Goal: Task Accomplishment & Management: Manage account settings

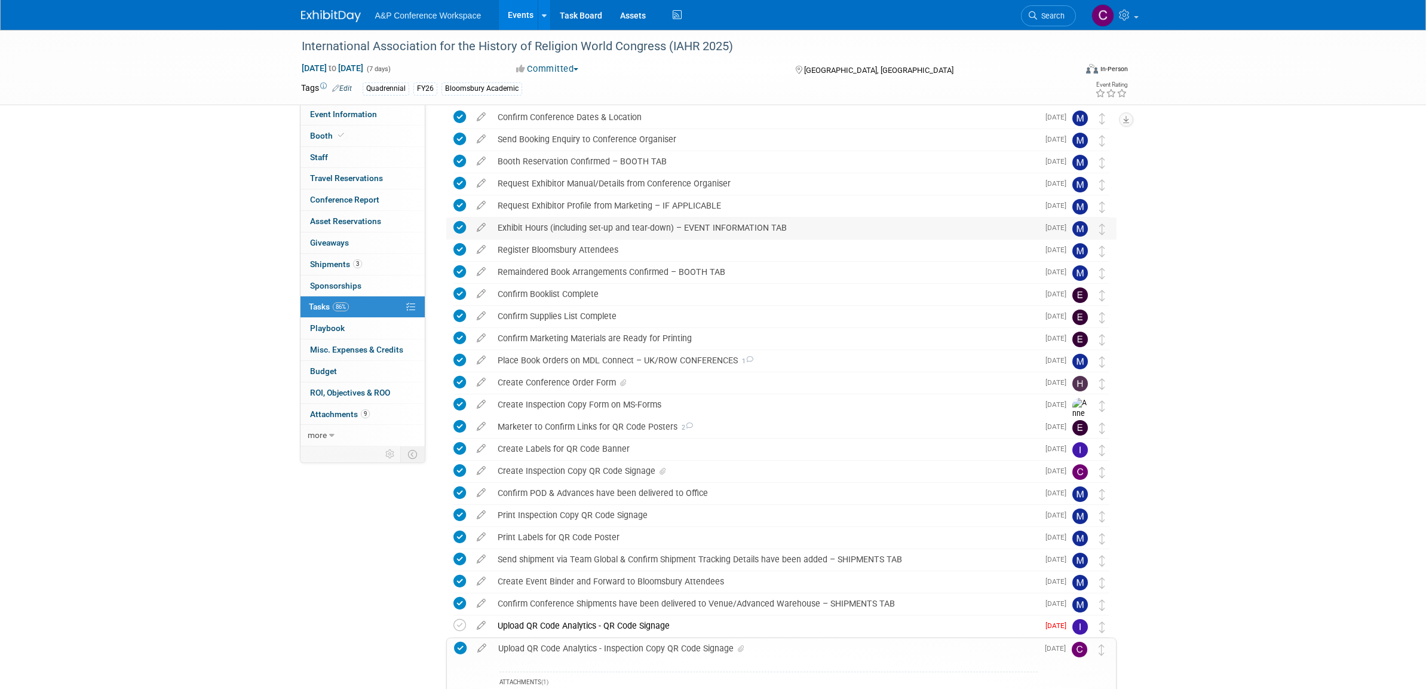
scroll to position [56, 0]
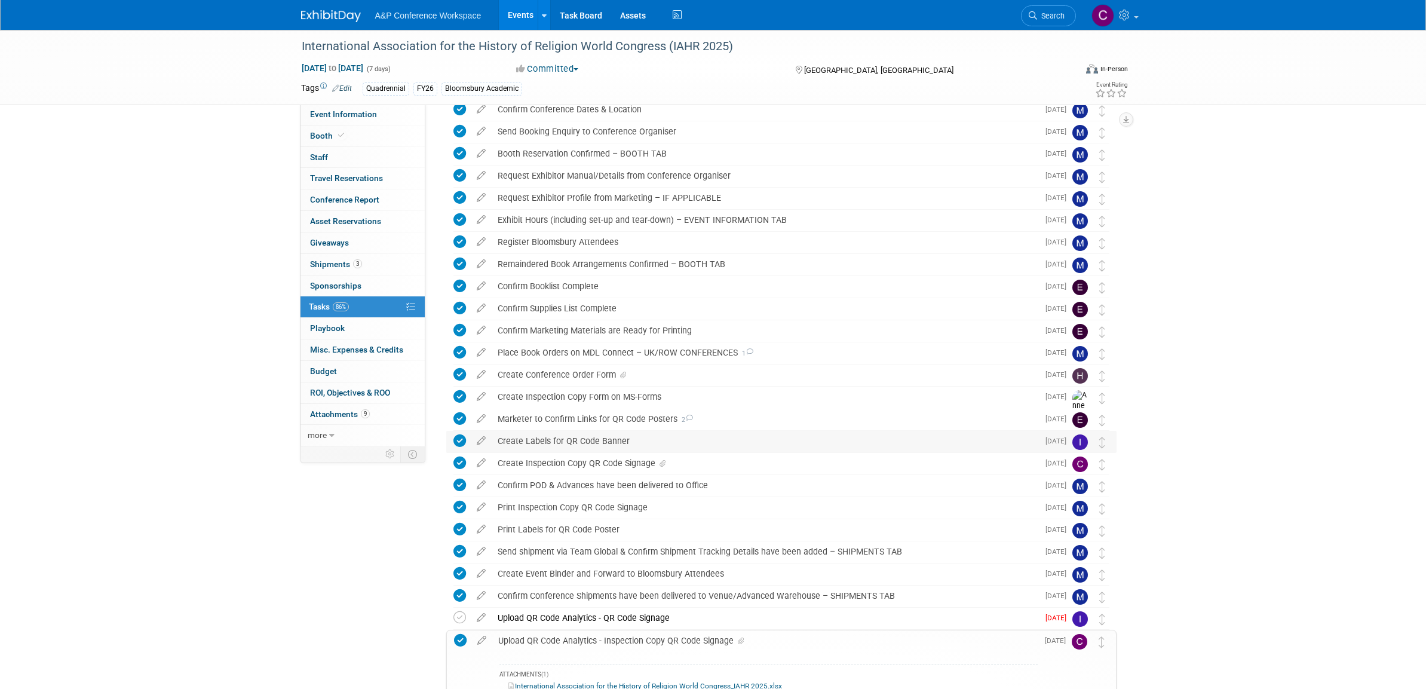
click at [568, 440] on div "Create Labels for QR Code Banner" at bounding box center [765, 441] width 547 height 20
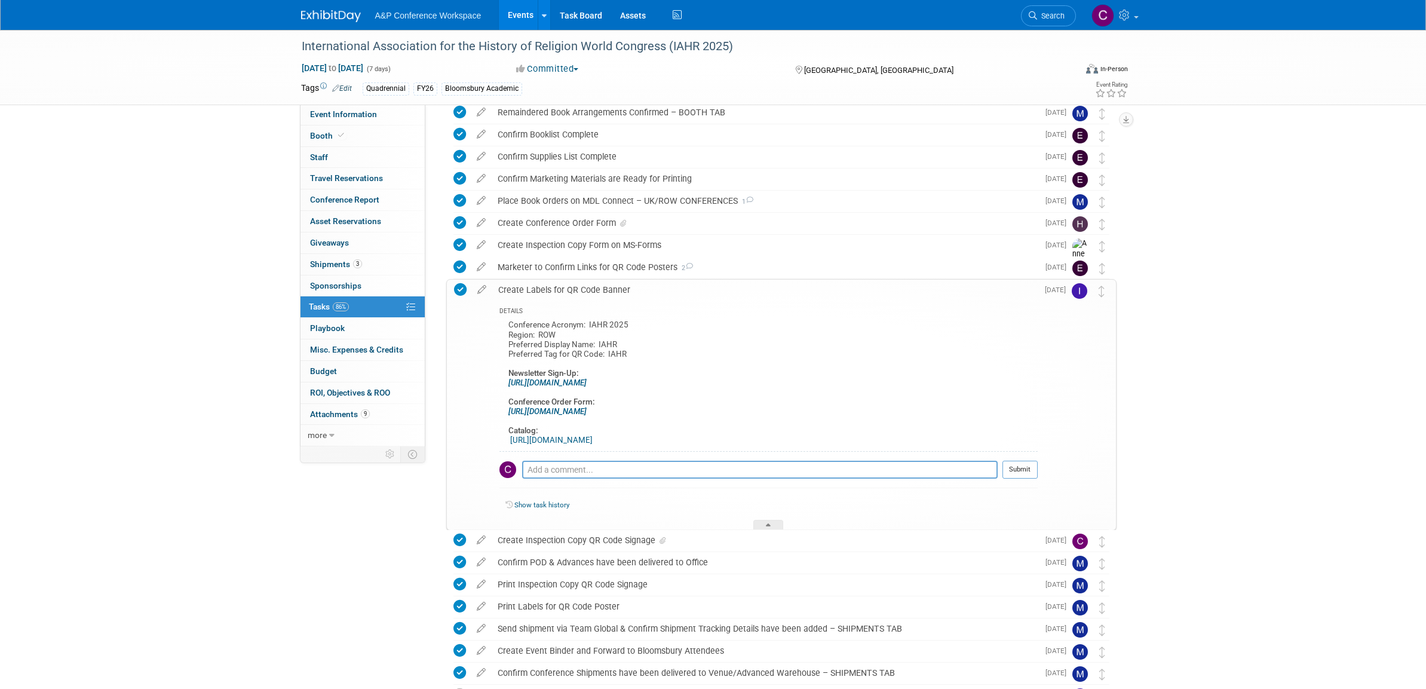
scroll to position [207, 0]
click at [461, 287] on icon at bounding box center [460, 289] width 13 height 13
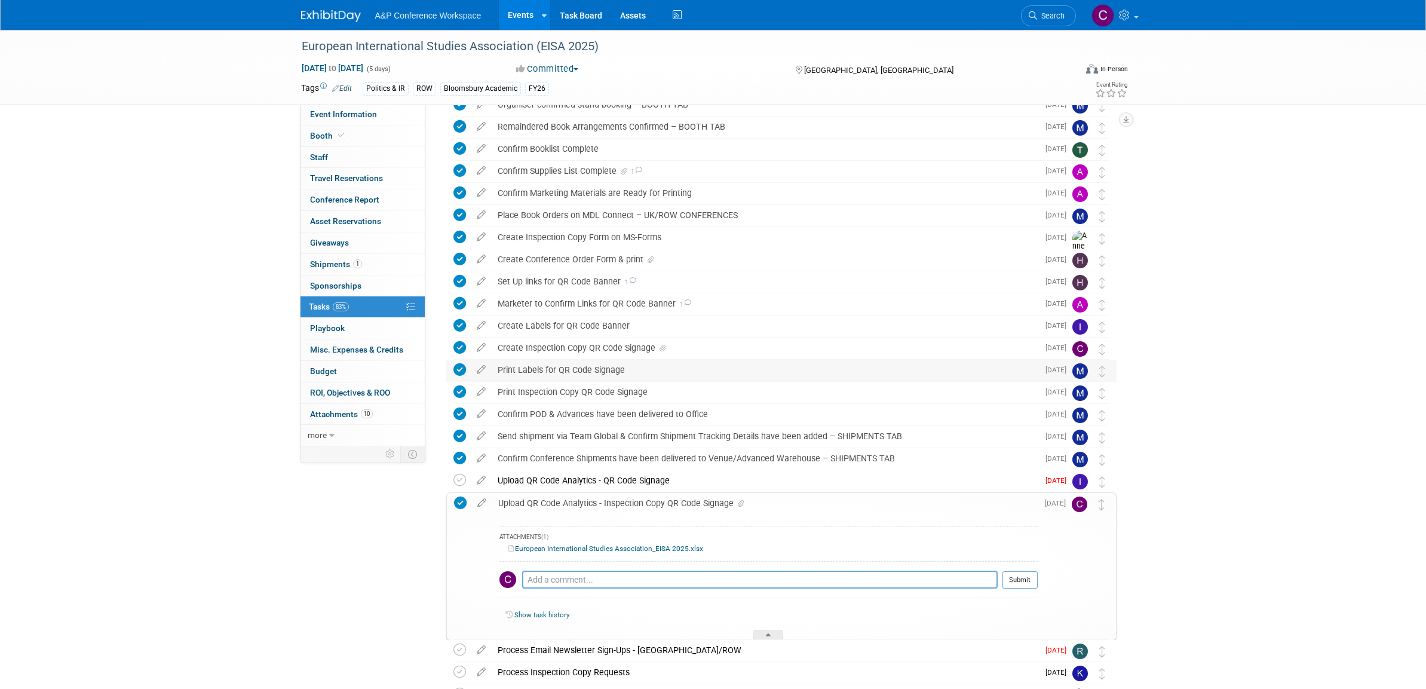
scroll to position [108, 0]
click at [592, 364] on div "Print Labels for QR Code Signage" at bounding box center [765, 367] width 547 height 20
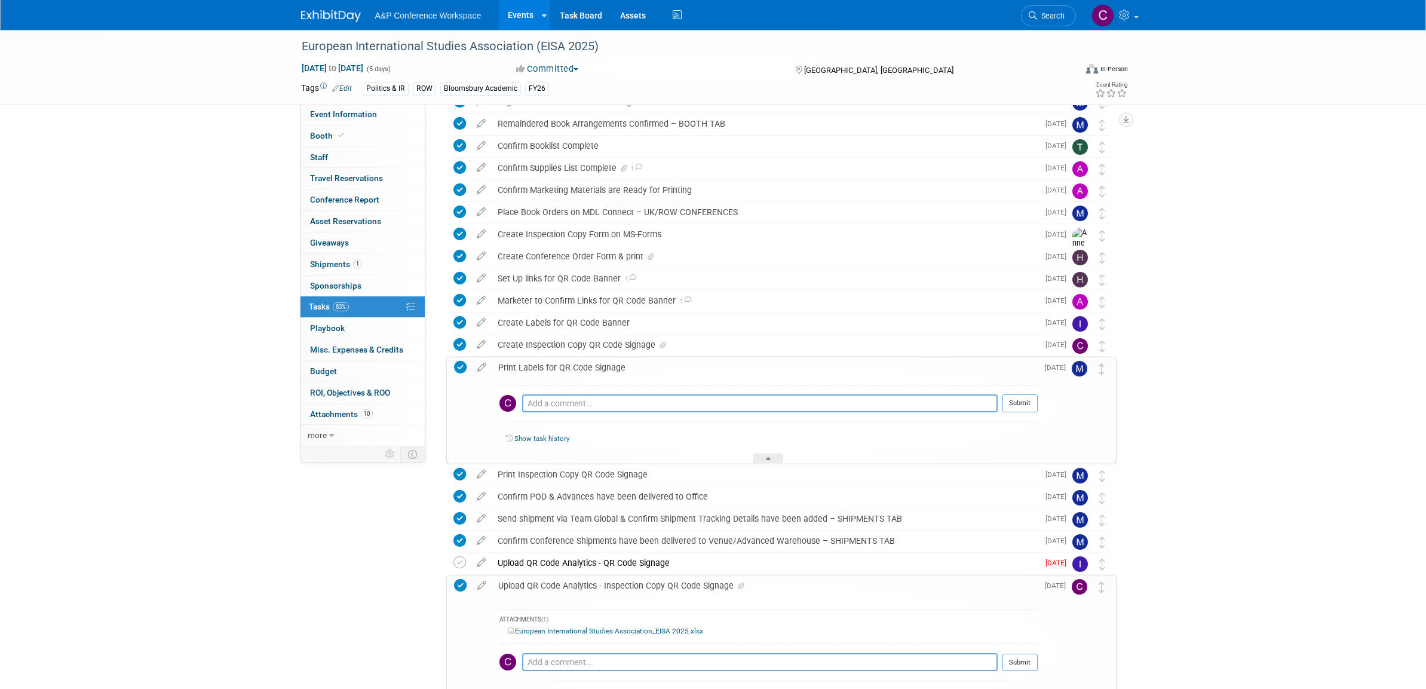
click at [592, 364] on div "Print Labels for QR Code Signage" at bounding box center [765, 367] width 546 height 20
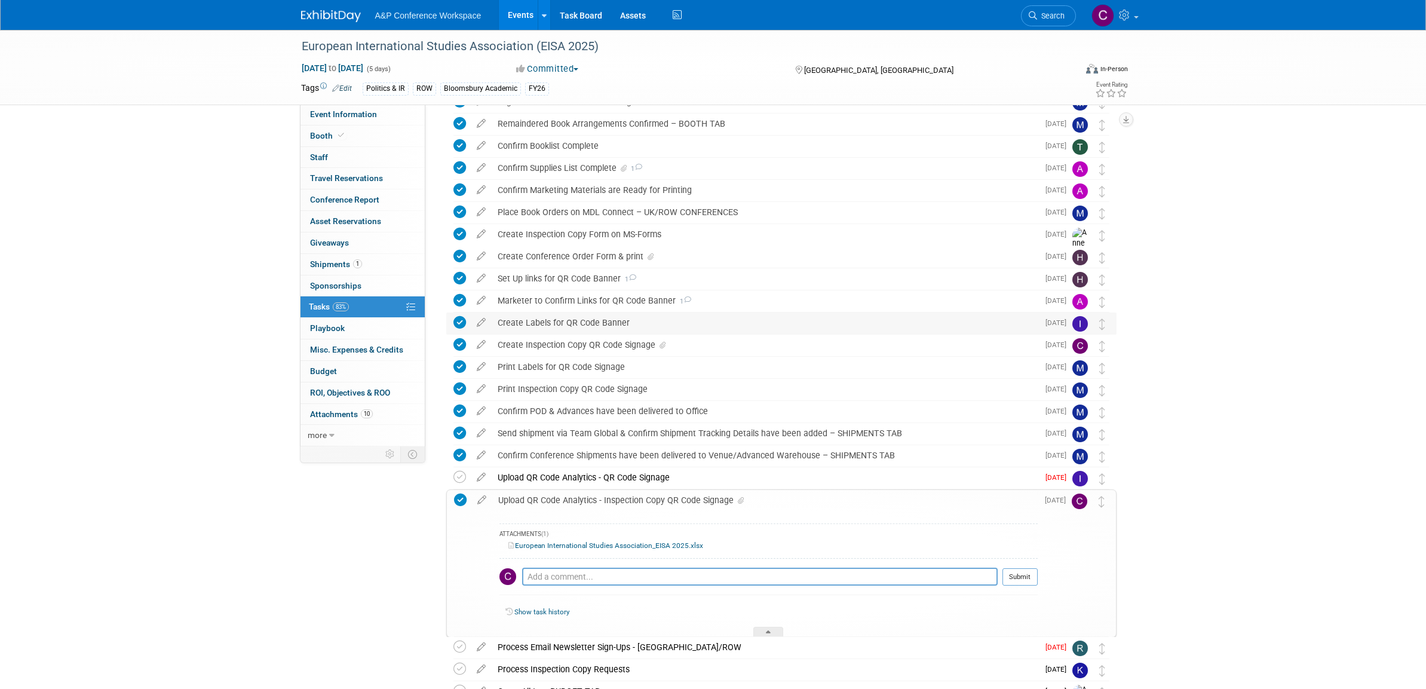
click at [592, 318] on div "Create Labels for QR Code Banner" at bounding box center [765, 323] width 547 height 20
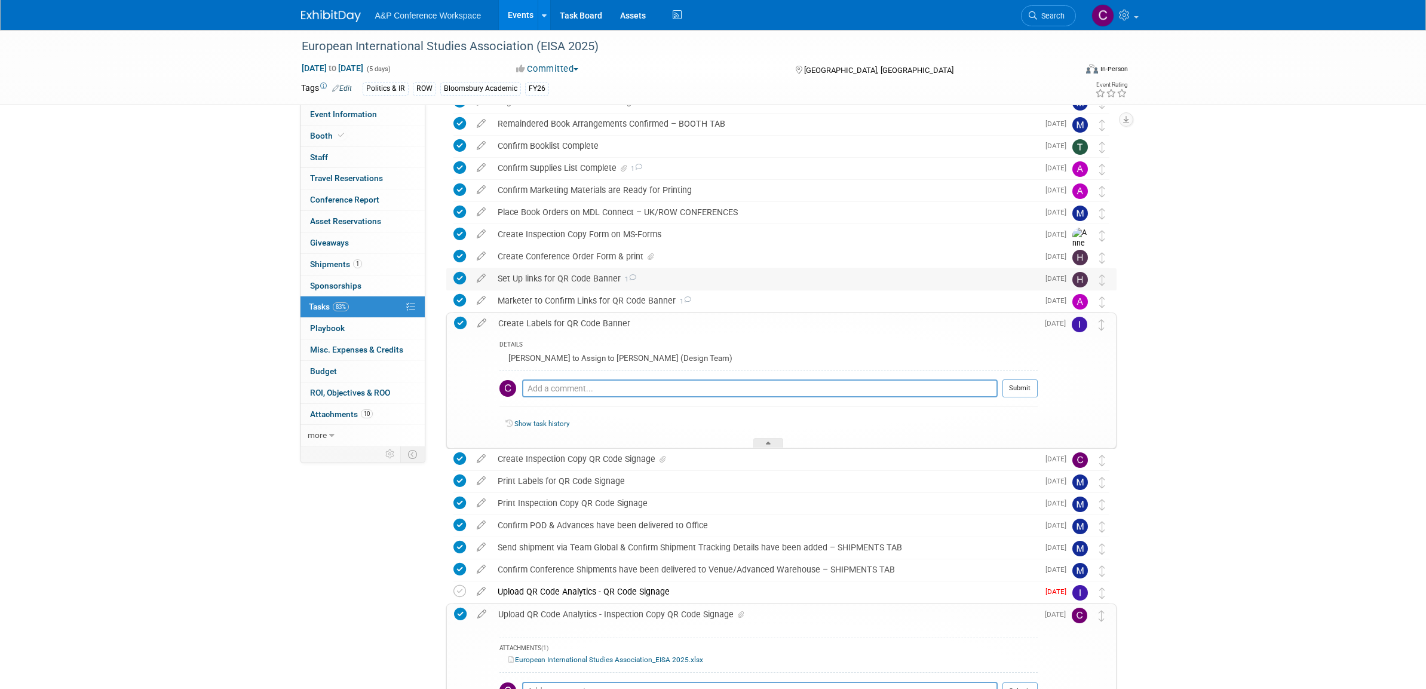
scroll to position [115, 0]
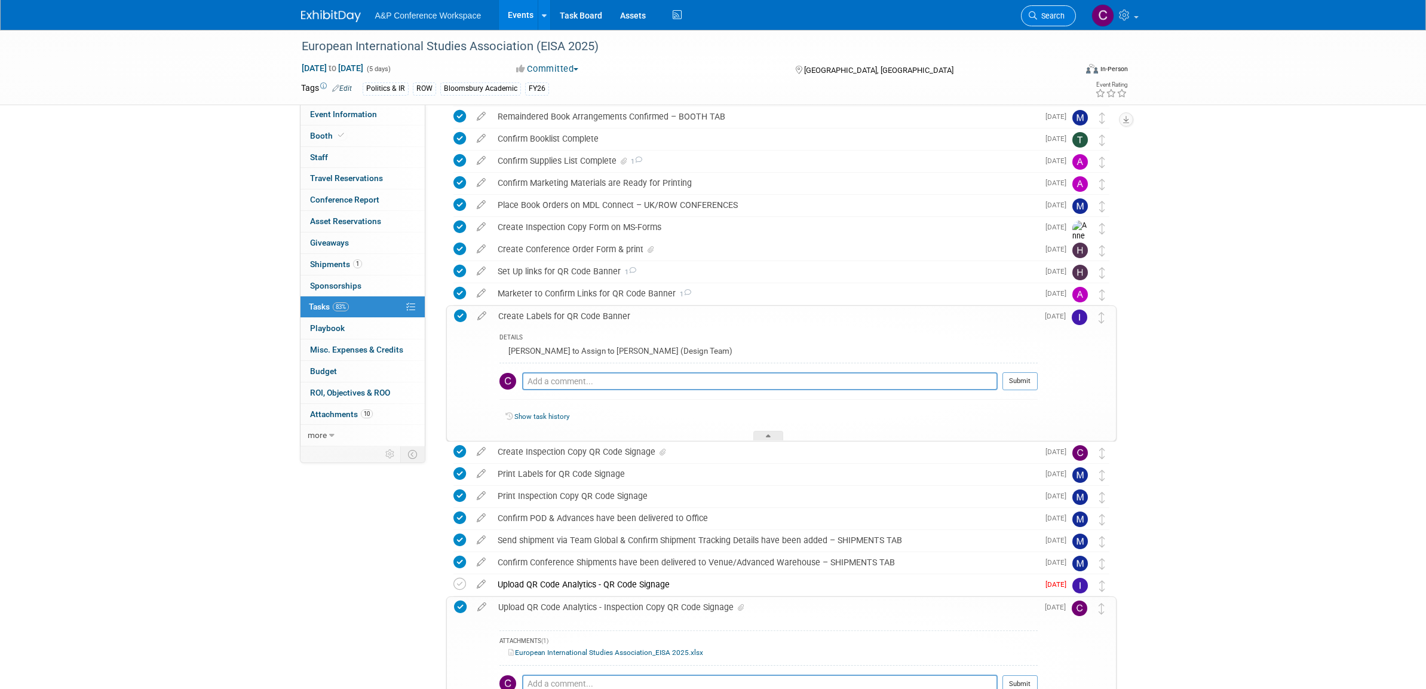
click at [1044, 13] on span "Search" at bounding box center [1050, 15] width 27 height 9
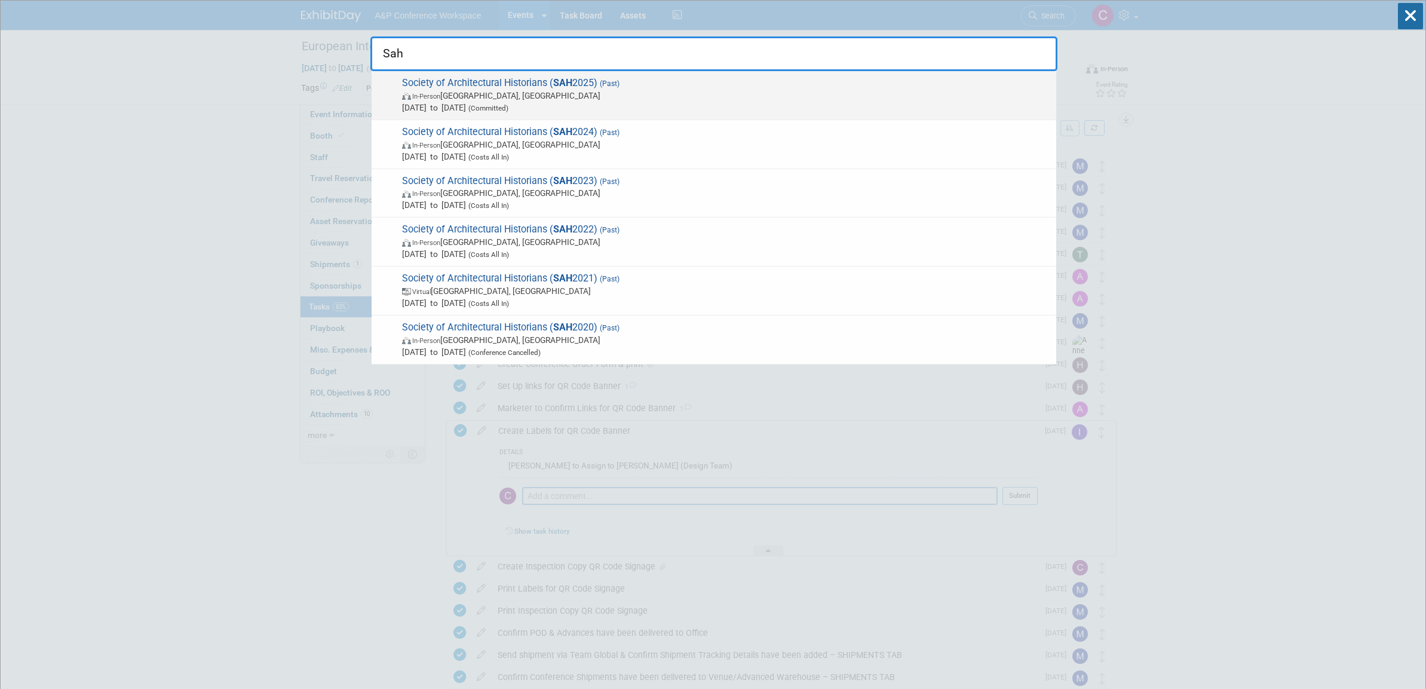
type input "Sah"
click at [576, 79] on span "Society of Architectural Historians ( SAH 2025) (Past) In-Person Atlanta, GA Ap…" at bounding box center [725, 95] width 652 height 36
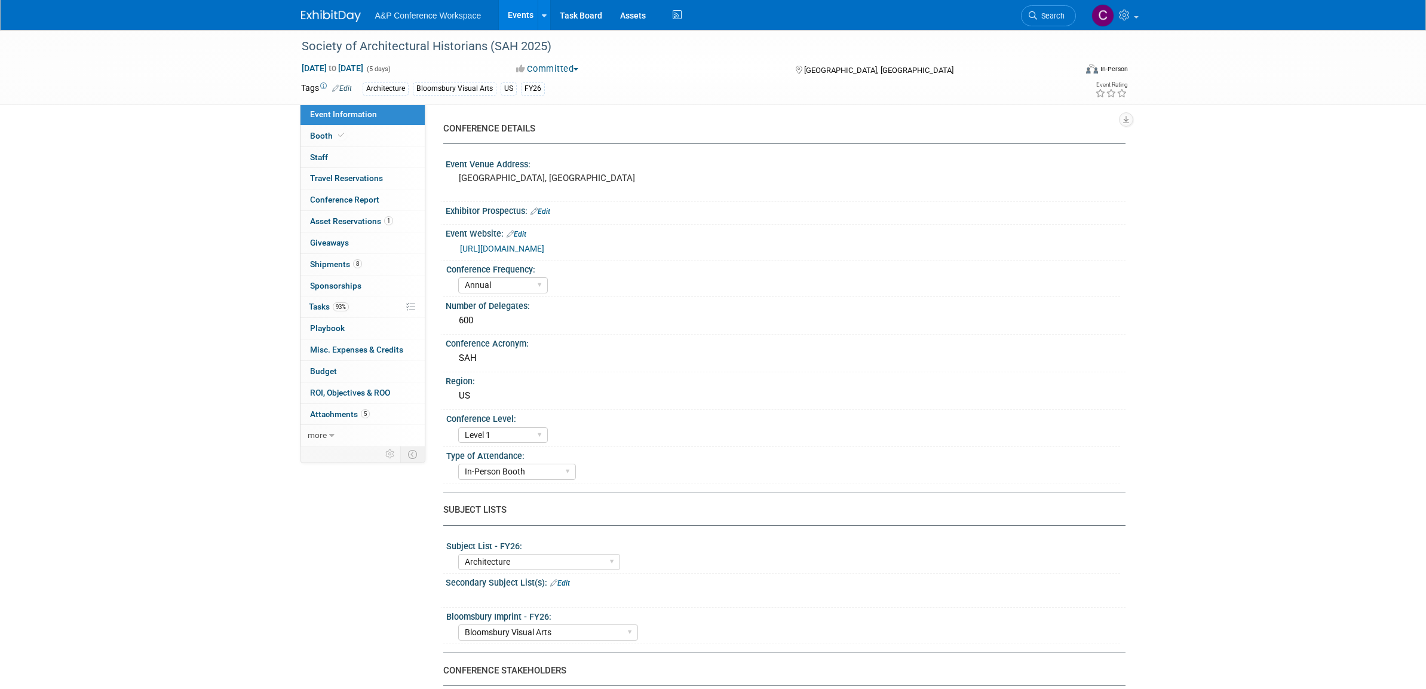
select select "Annual"
select select "Level 1"
select select "In-Person Booth"
select select "Architecture"
select select "Bloomsbury Visual Arts"
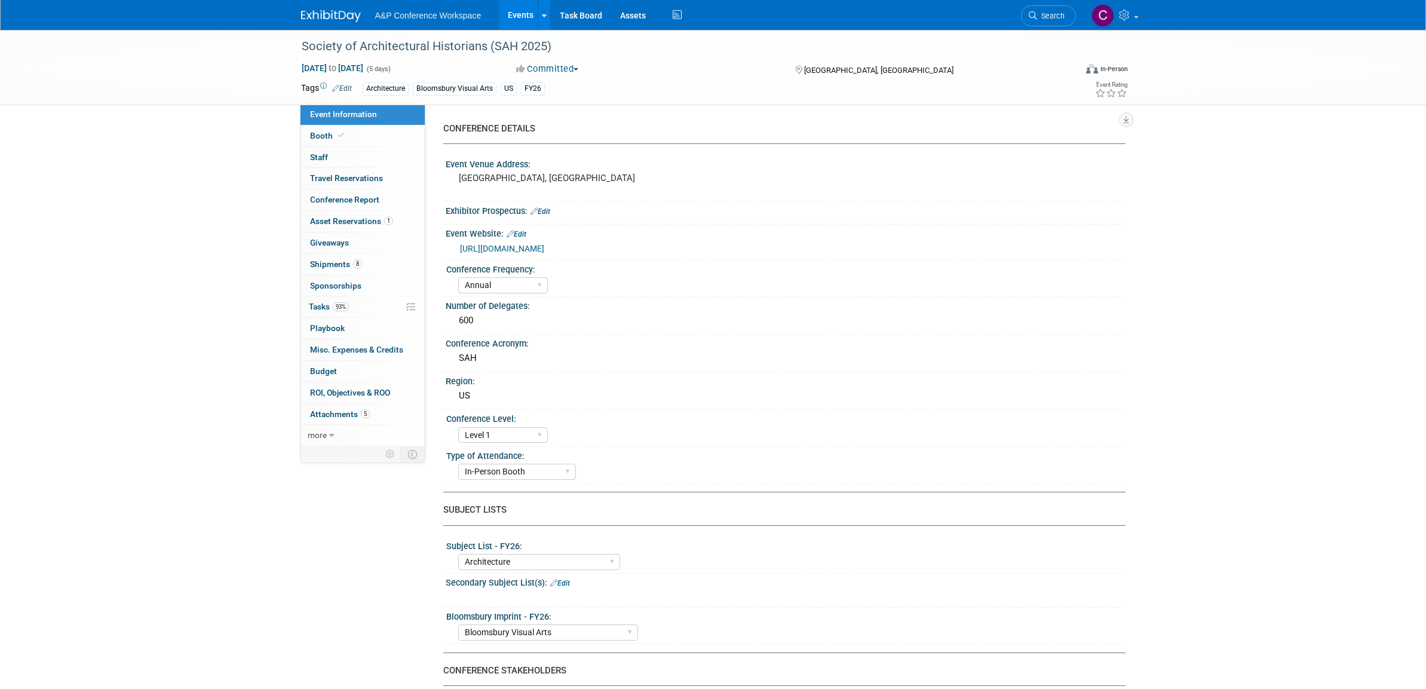
select select "[PERSON_NAME]"
select select "Networking/Commissioning"
click at [327, 302] on span "Tasks 93%" at bounding box center [329, 307] width 40 height 10
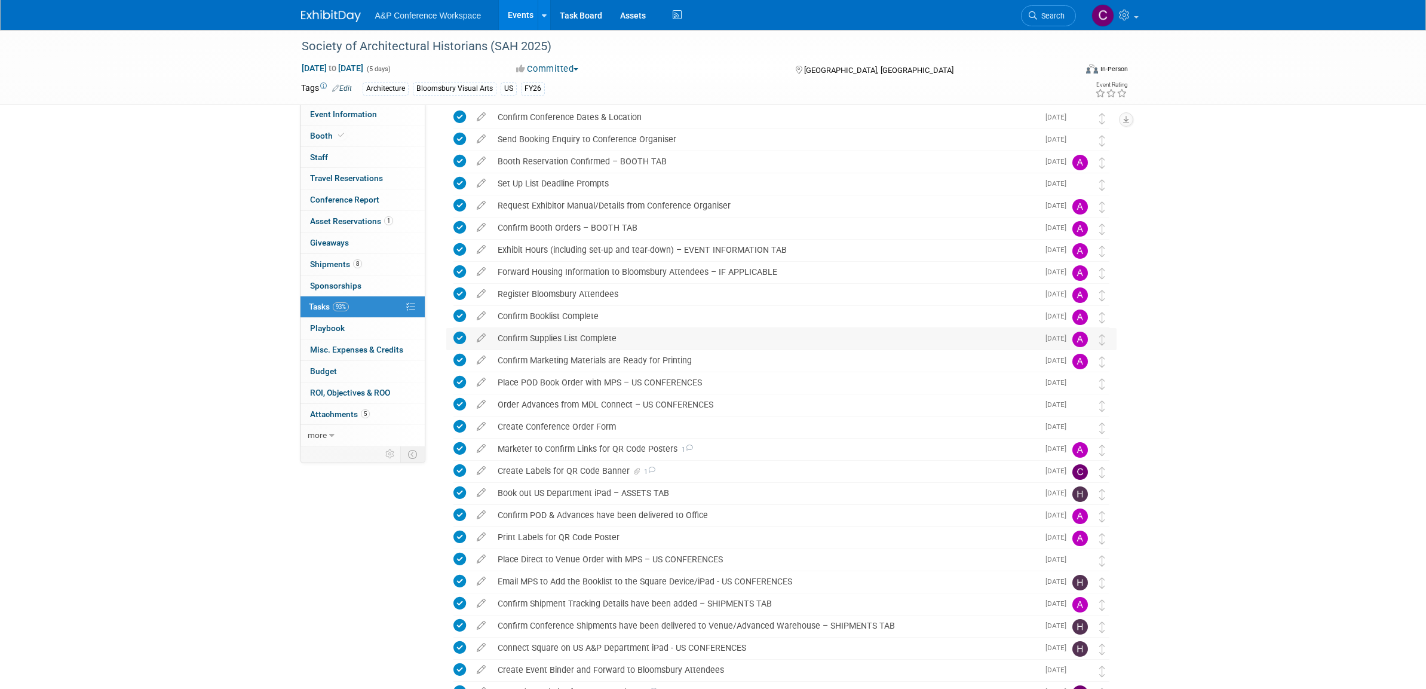
scroll to position [50, 0]
click at [604, 465] on div "Create Labels for QR Code Banner 1" at bounding box center [765, 469] width 547 height 20
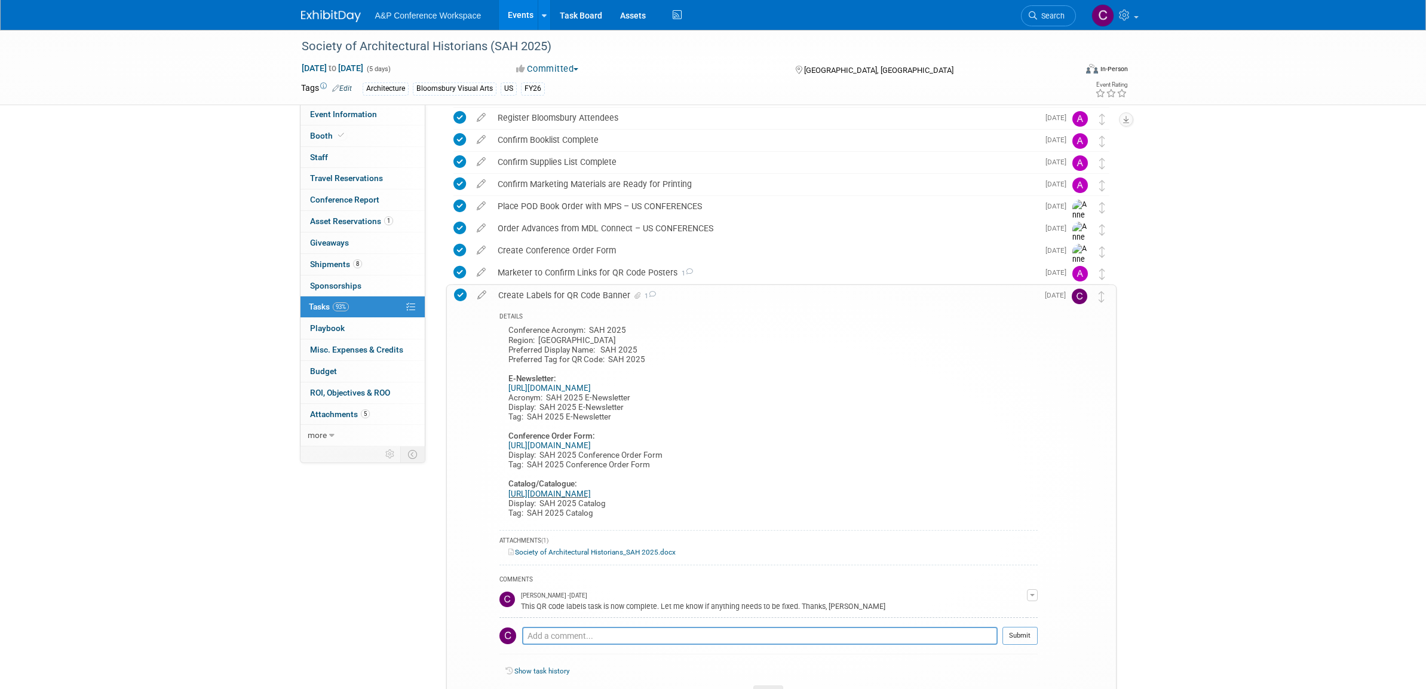
scroll to position [224, 0]
click at [1048, 14] on span "Search" at bounding box center [1050, 15] width 27 height 9
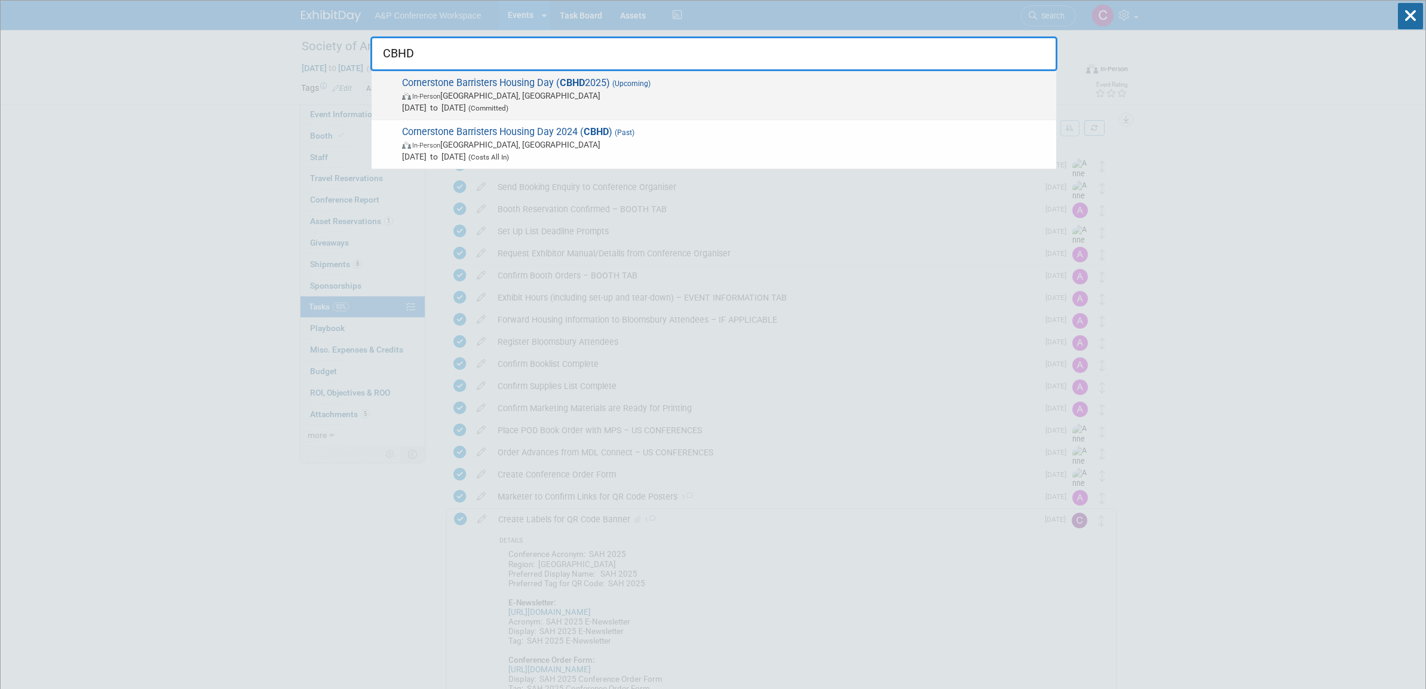
type input "CBHD"
click at [608, 86] on span "Cornerstone Barristers Housing Day ( CBHD 2025) (Upcoming) In-Person London, Un…" at bounding box center [725, 95] width 652 height 36
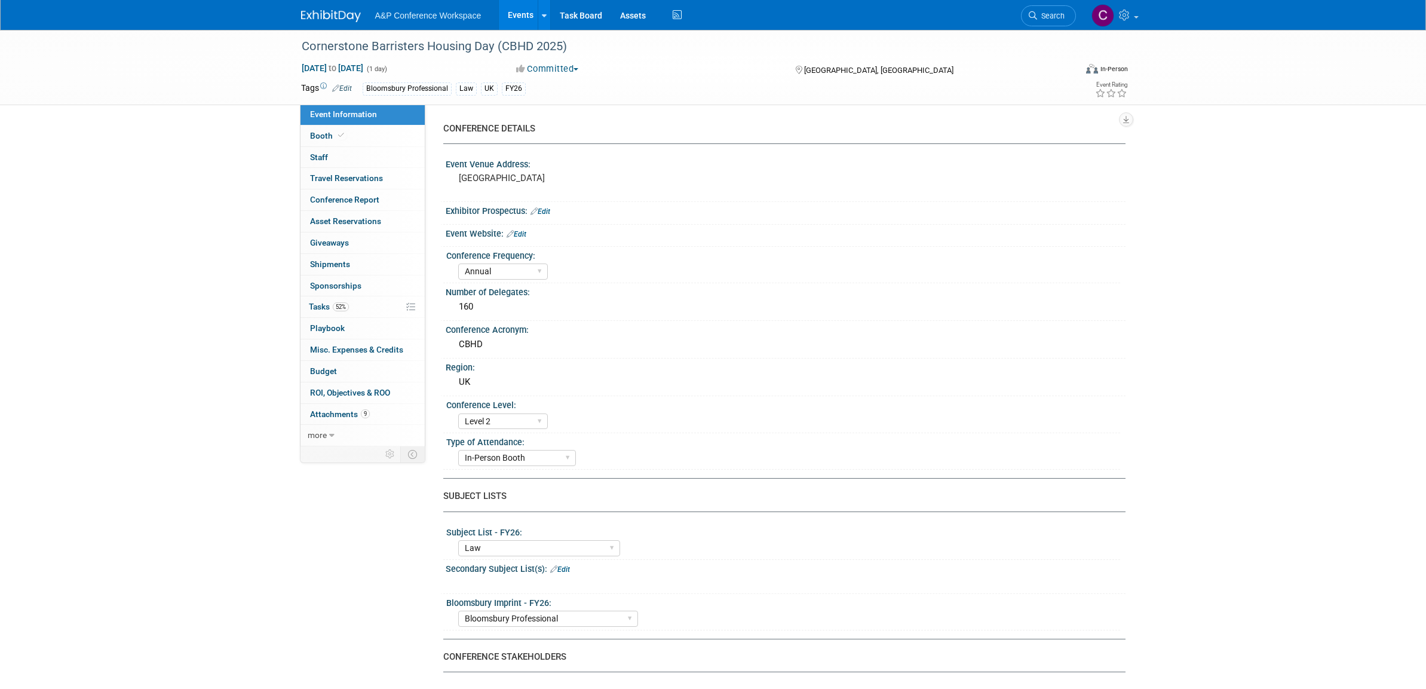
select select "Annual"
select select "Level 2"
select select "In-Person Booth"
select select "Law"
select select "Bloomsbury Professional"
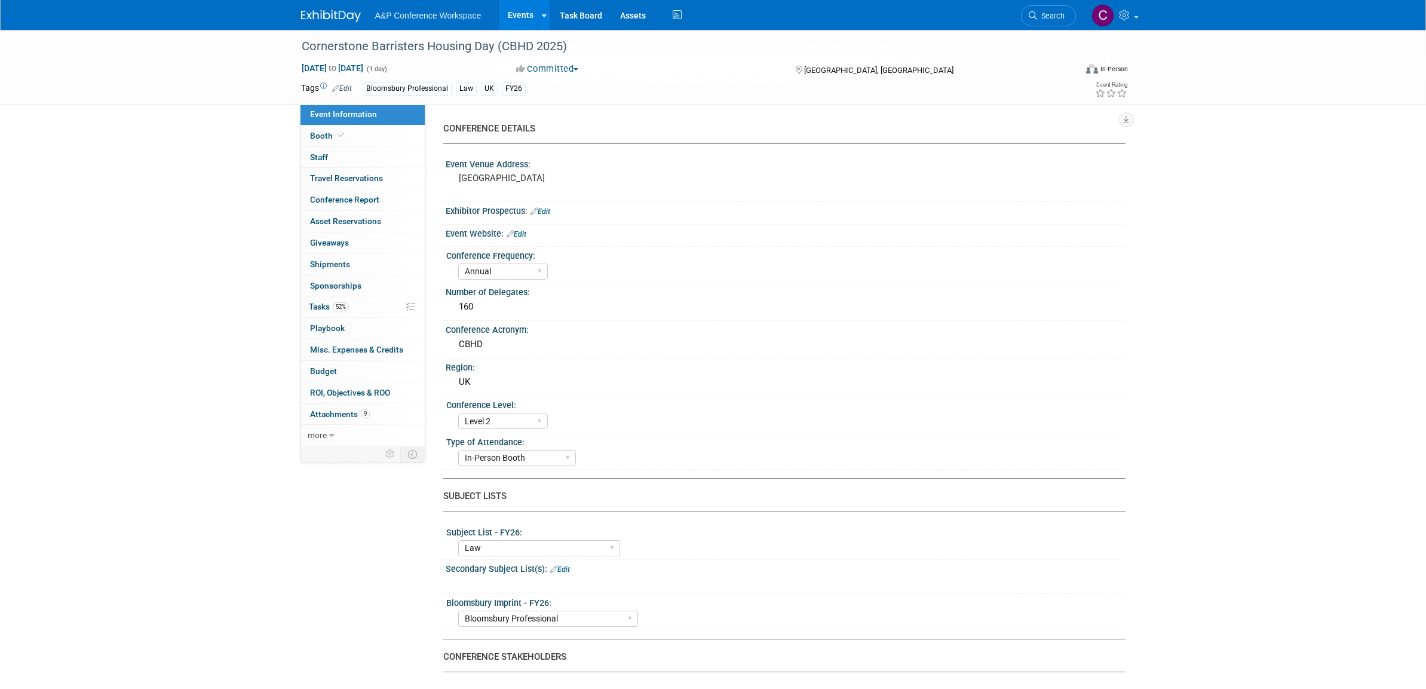
select select "[PERSON_NAME]"
select select "Brand/Subject Presence​"
click at [318, 302] on span "Tasks 52%" at bounding box center [329, 307] width 40 height 10
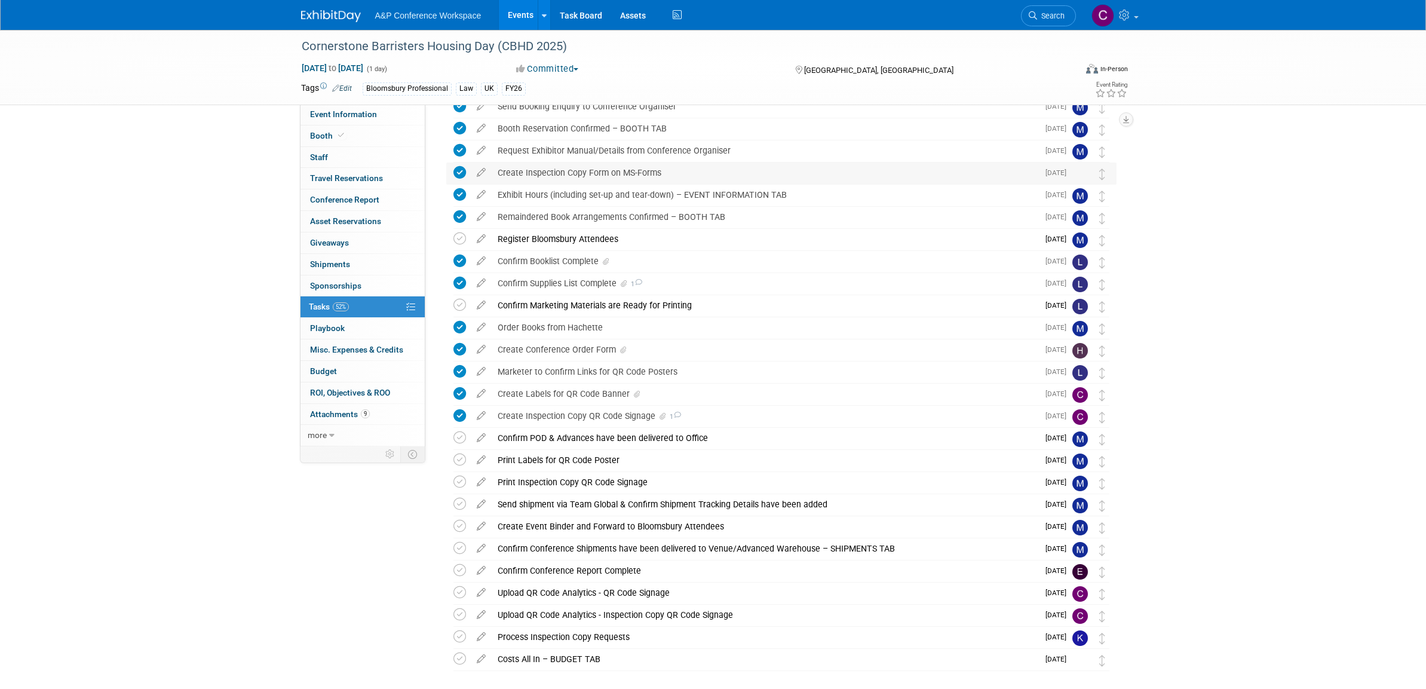
scroll to position [82, 0]
click at [574, 393] on div "Create Labels for QR Code Banner" at bounding box center [765, 392] width 547 height 20
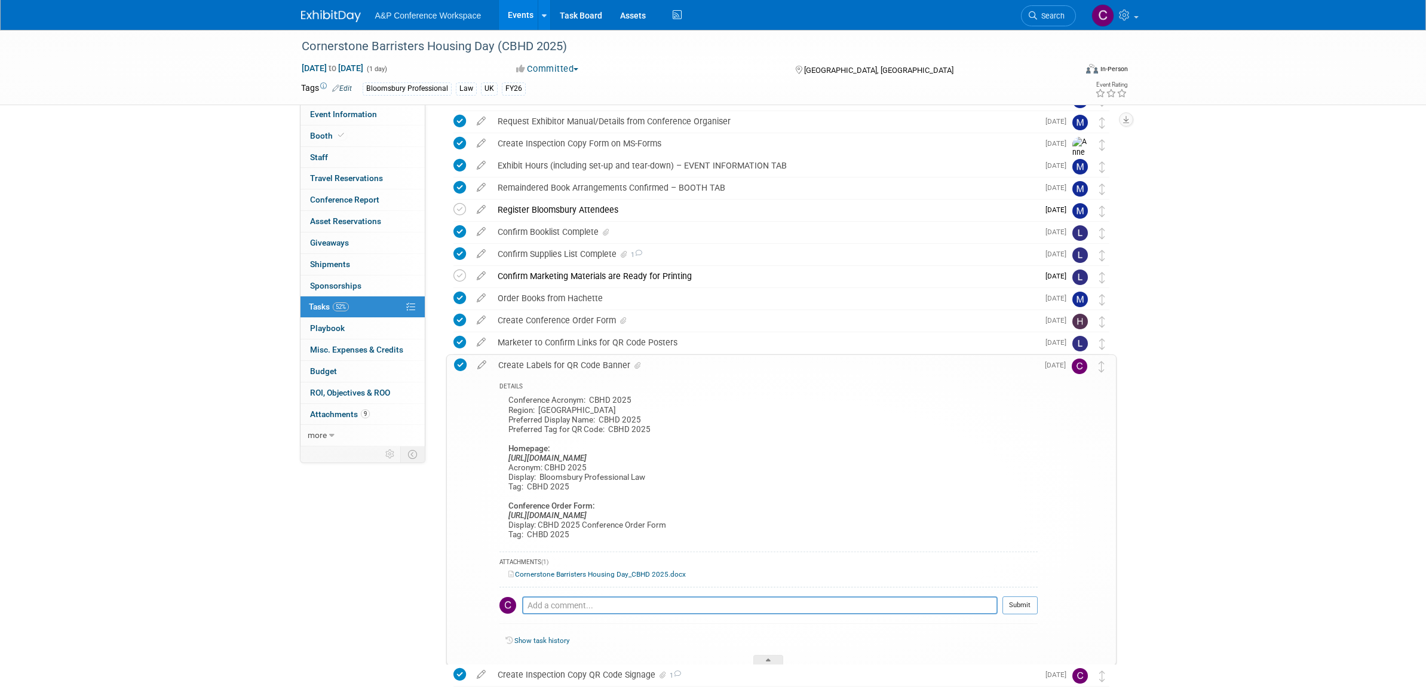
scroll to position [109, 0]
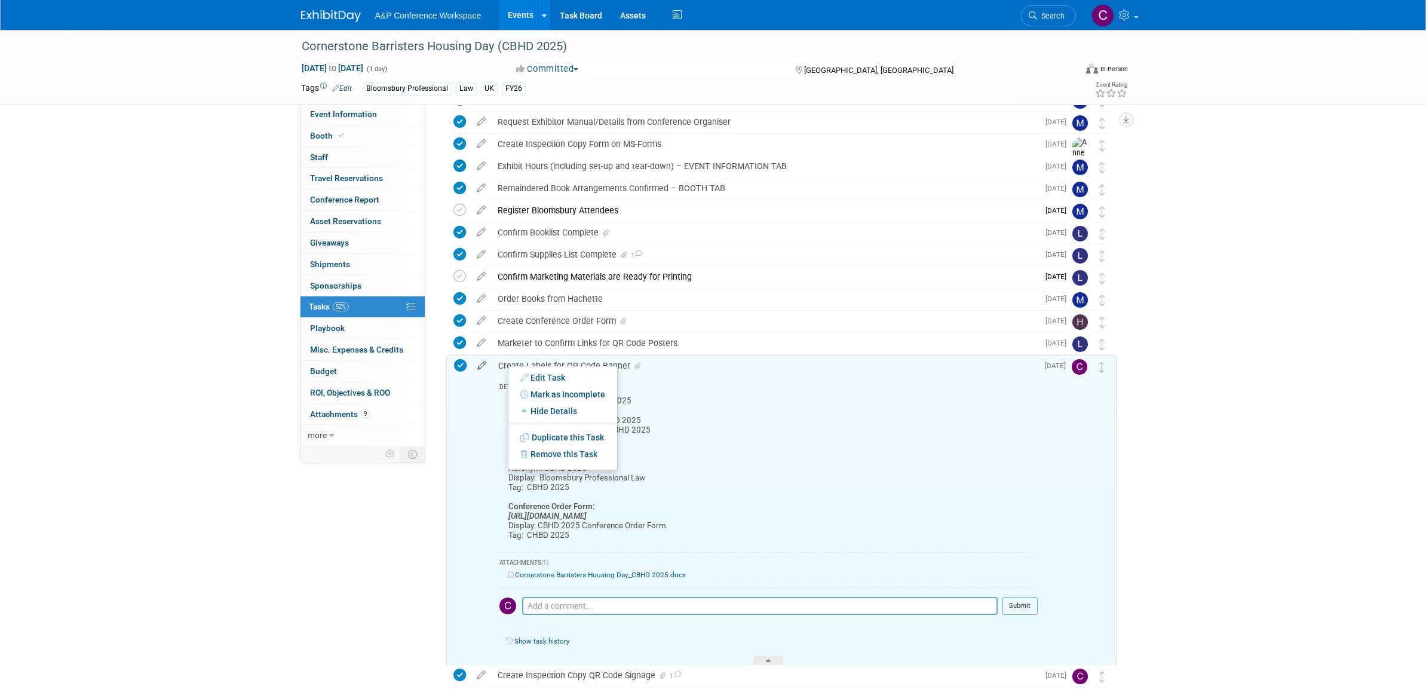
click at [481, 363] on icon at bounding box center [481, 363] width 21 height 15
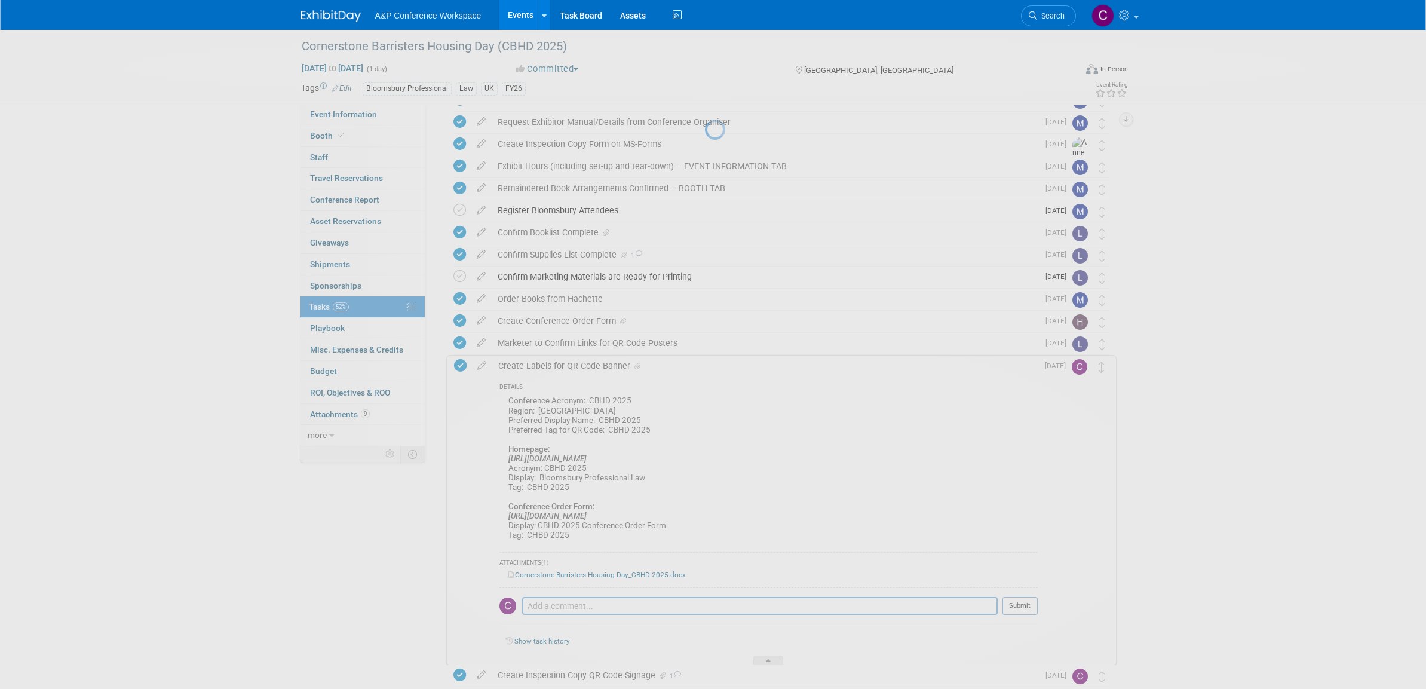
click at [705, 362] on div at bounding box center [713, 344] width 17 height 689
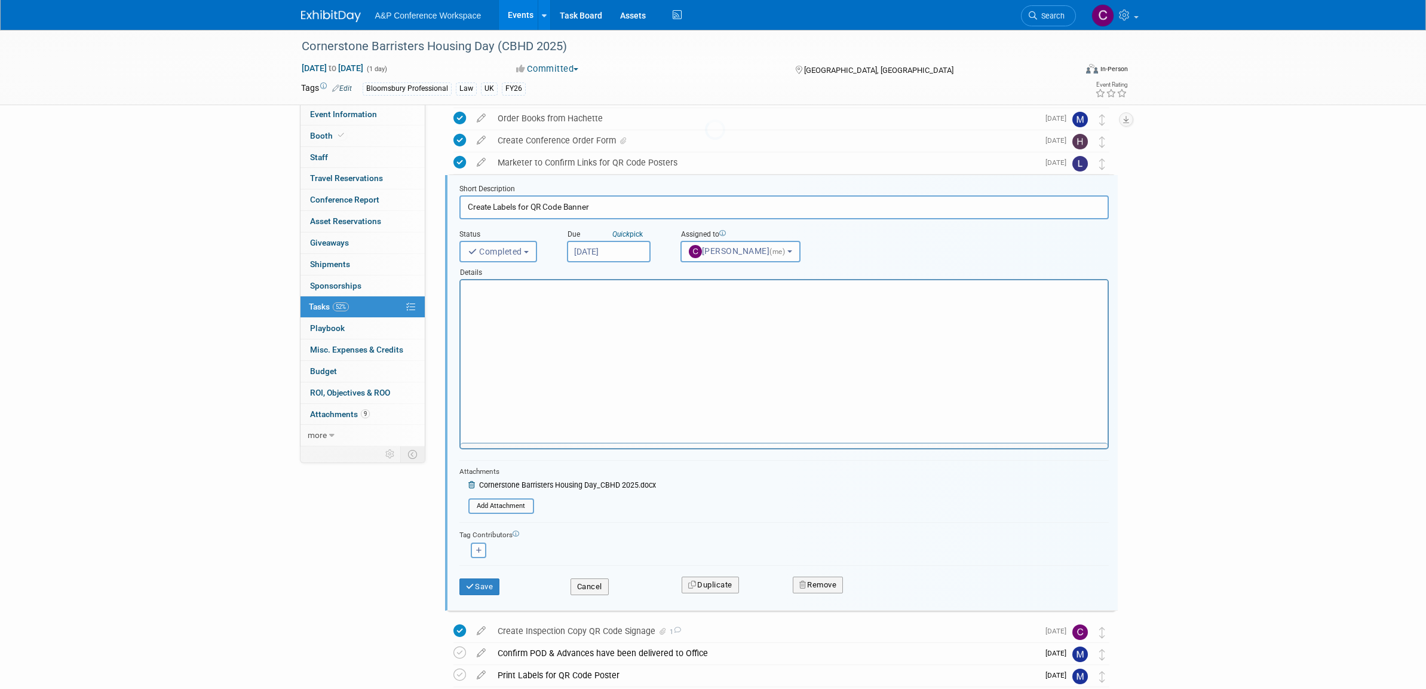
scroll to position [0, 0]
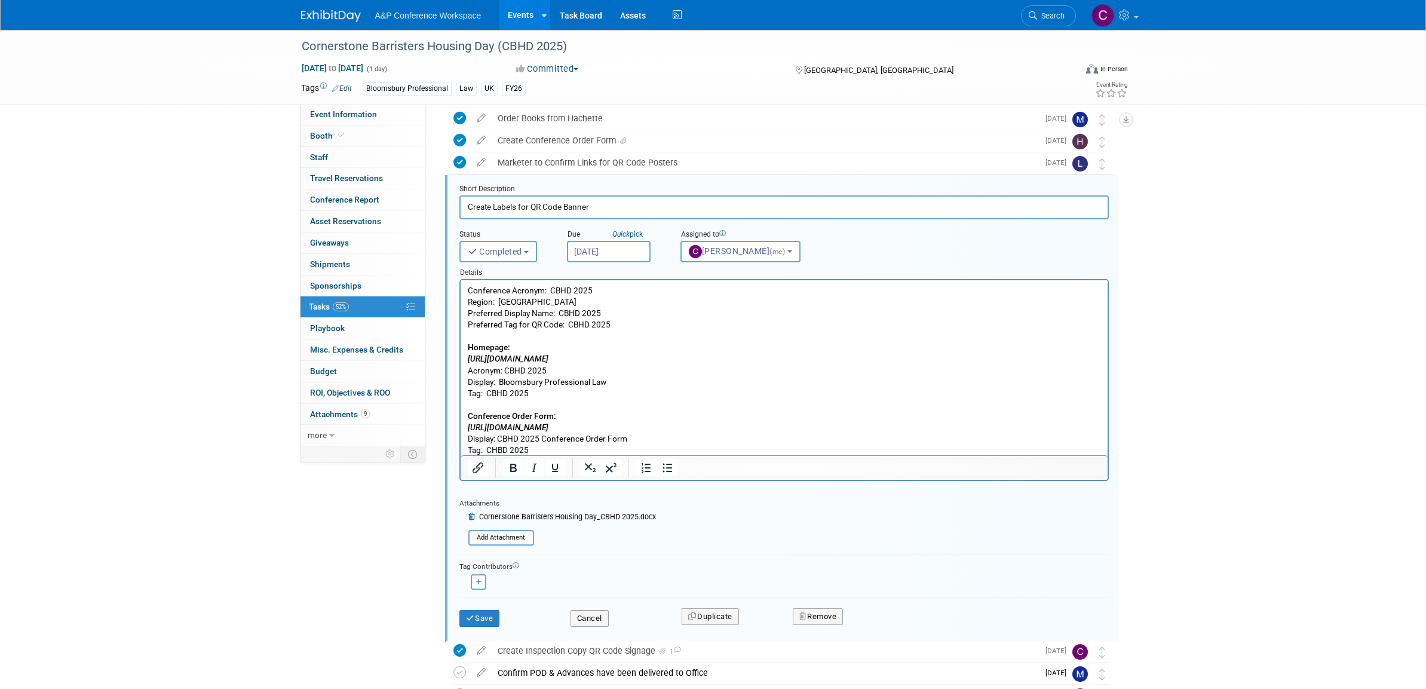
drag, startPoint x: 594, startPoint y: 208, endPoint x: 450, endPoint y: 202, distance: 144.1
click at [450, 202] on div "Short Description Create Labels for QR Code Banner Status <i class="far fa-cloc…" at bounding box center [781, 408] width 673 height 467
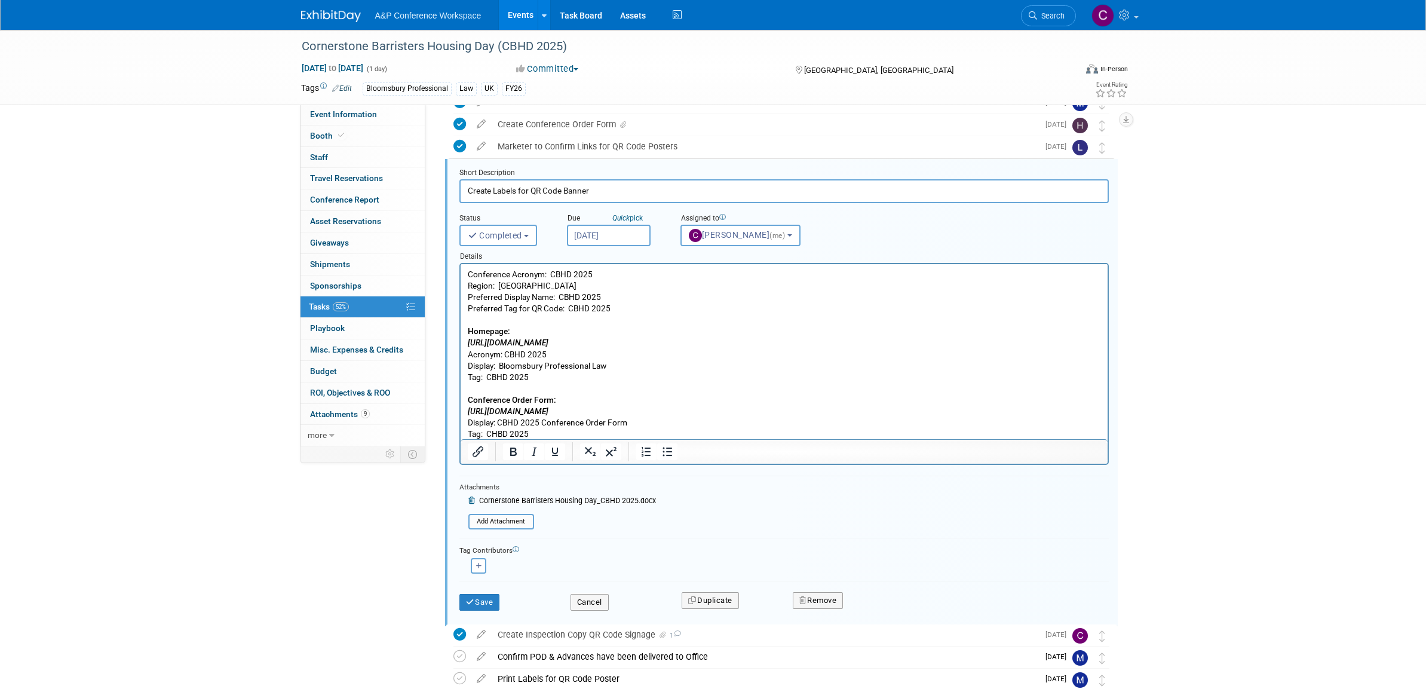
scroll to position [308, 0]
click at [1044, 14] on span "Search" at bounding box center [1050, 15] width 27 height 9
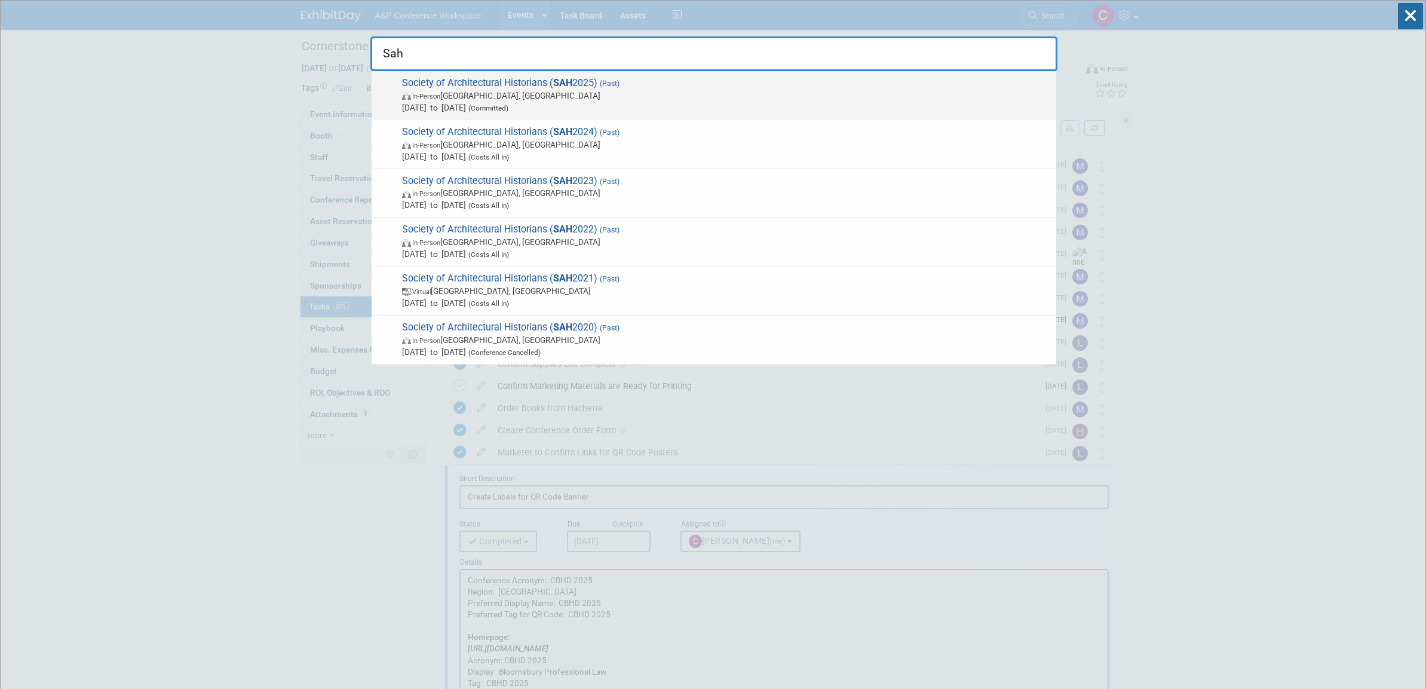
type input "Sah"
click at [590, 82] on span "Society of Architectural Historians ( SAH 2025) (Past) In-Person Atlanta, GA Ap…" at bounding box center [725, 95] width 652 height 36
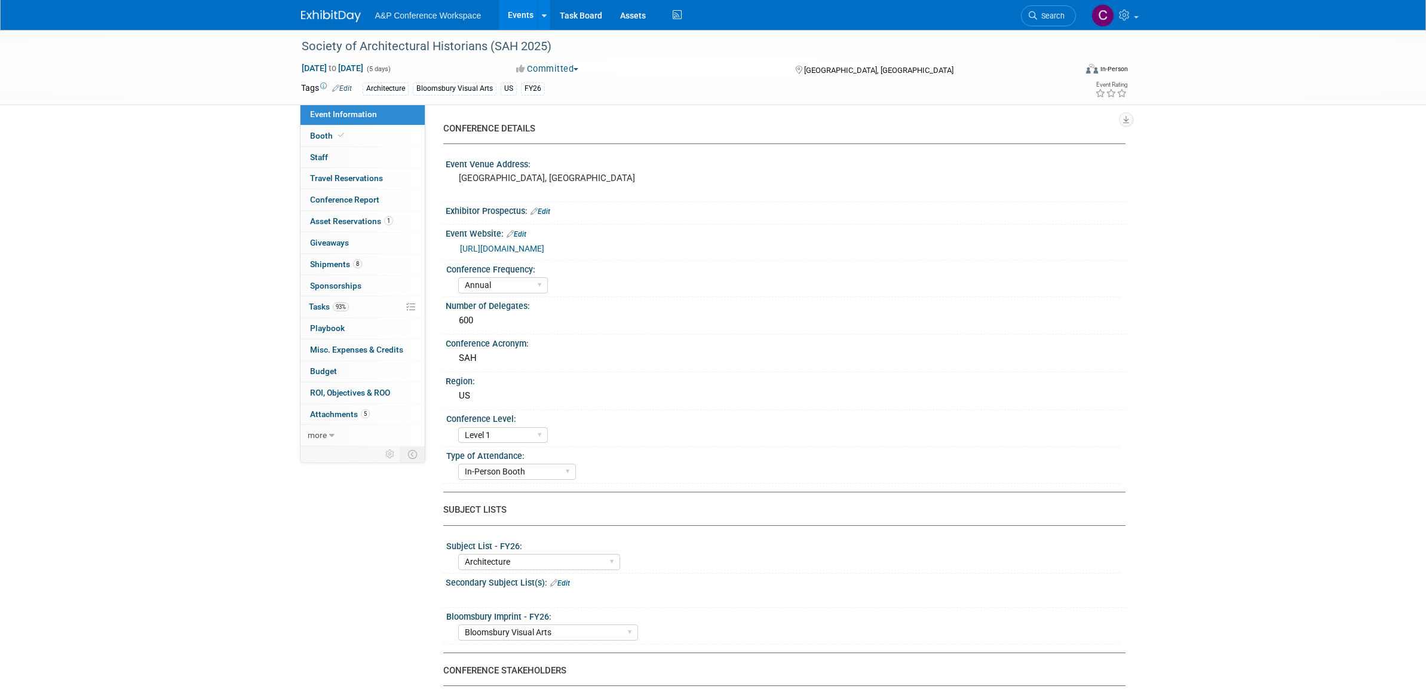
select select "Annual"
select select "Level 1"
select select "In-Person Booth"
select select "Architecture"
select select "Bloomsbury Visual Arts"
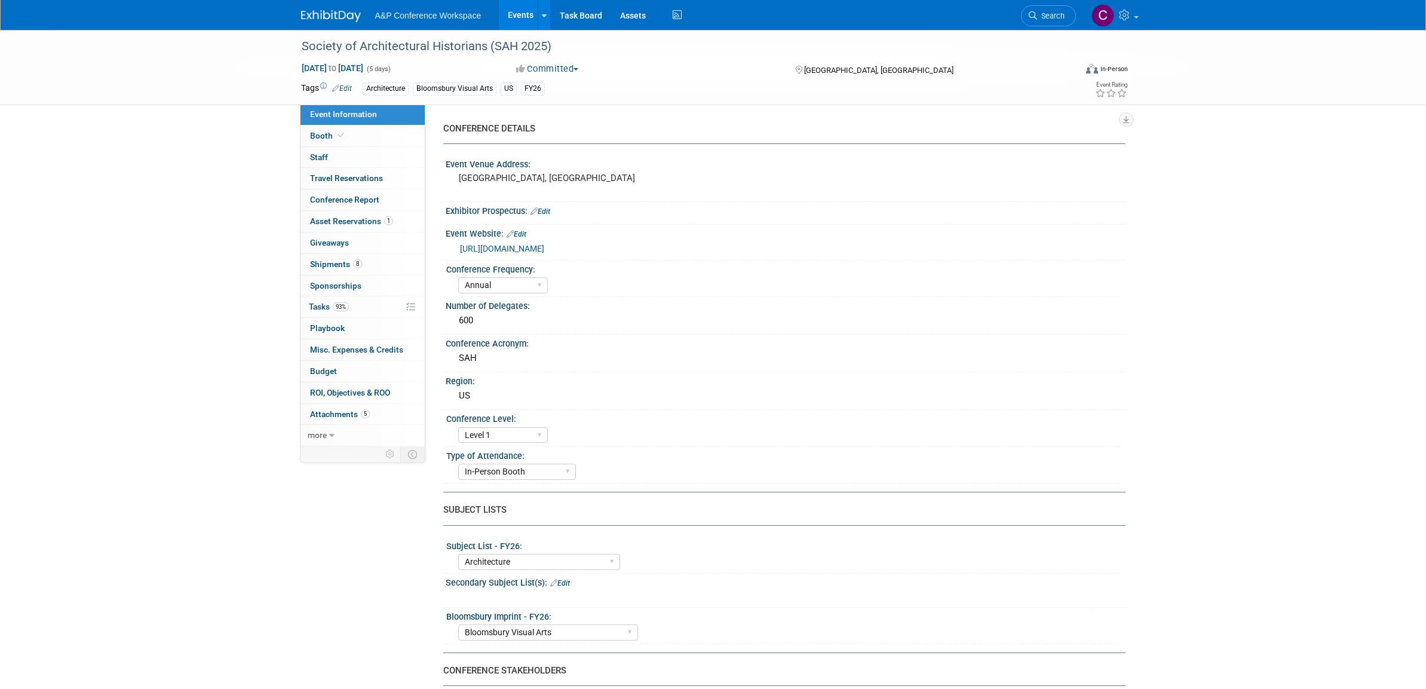
select select "[PERSON_NAME]"
select select "Networking/Commissioning"
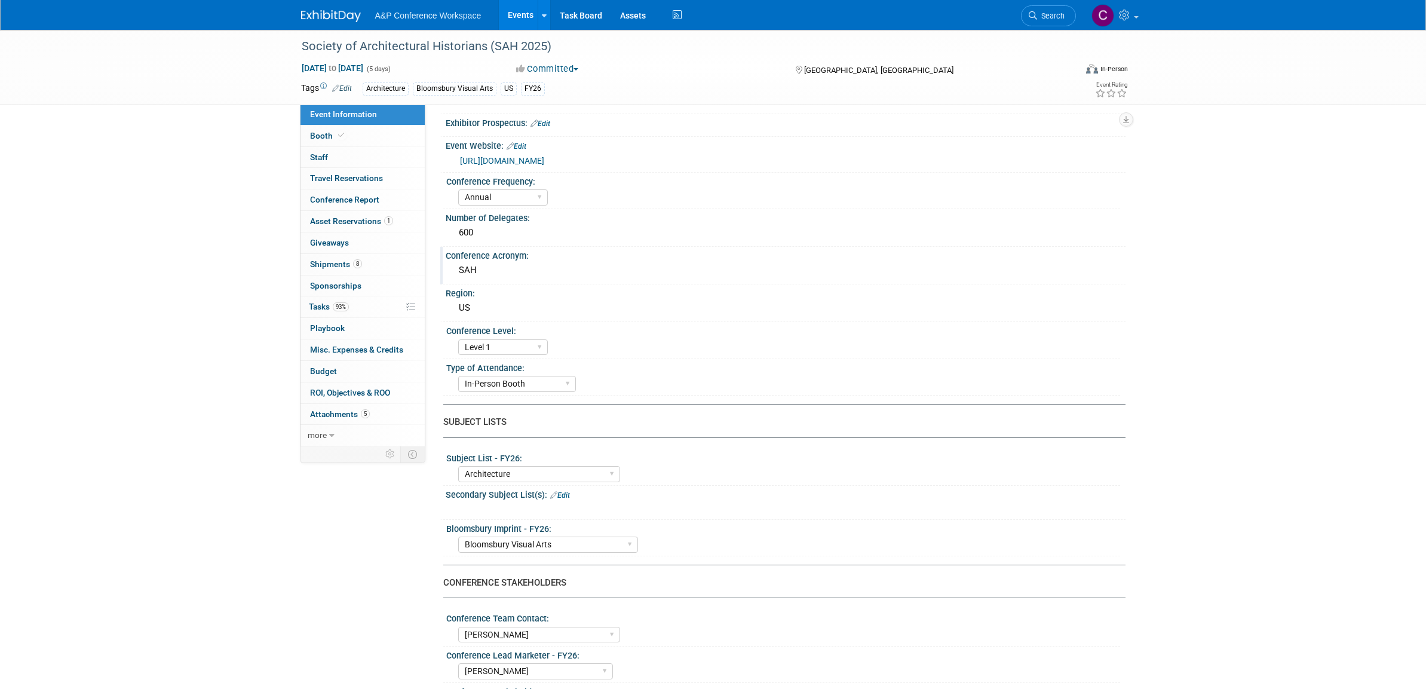
scroll to position [94, 0]
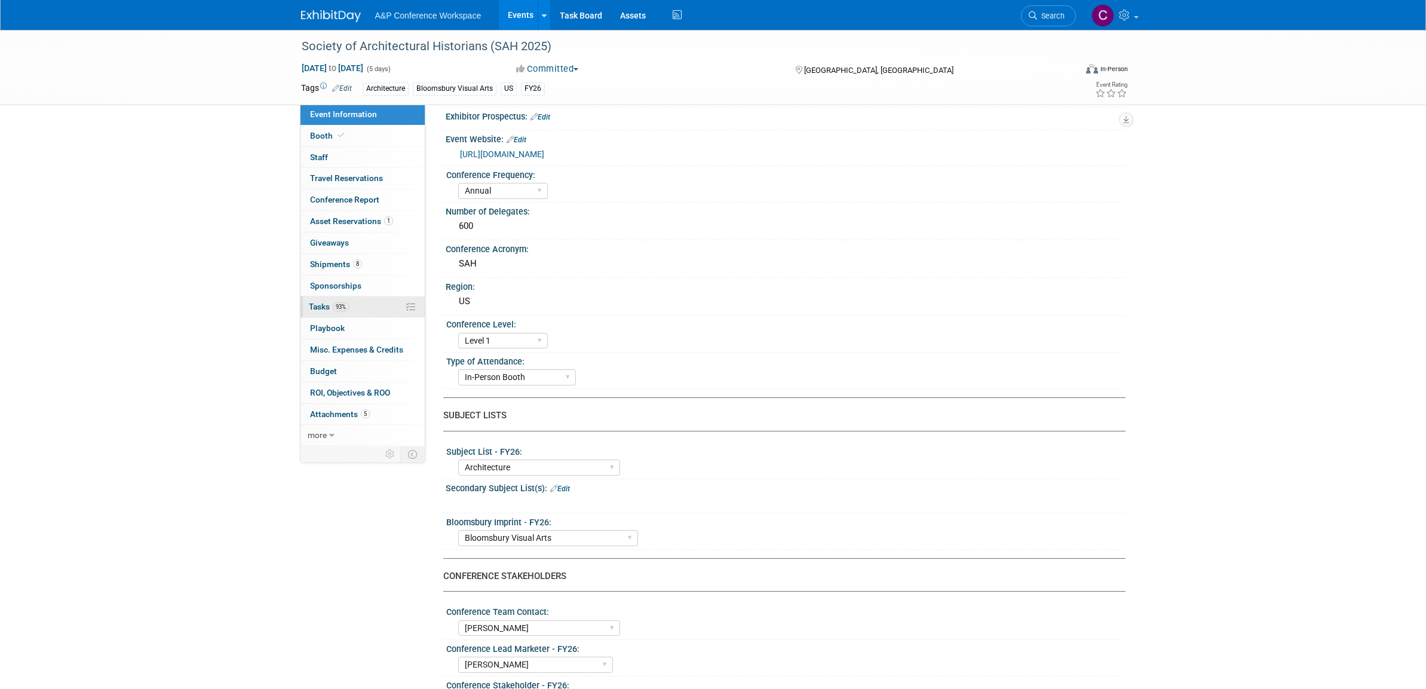
click at [324, 302] on span "Tasks 93%" at bounding box center [329, 307] width 40 height 10
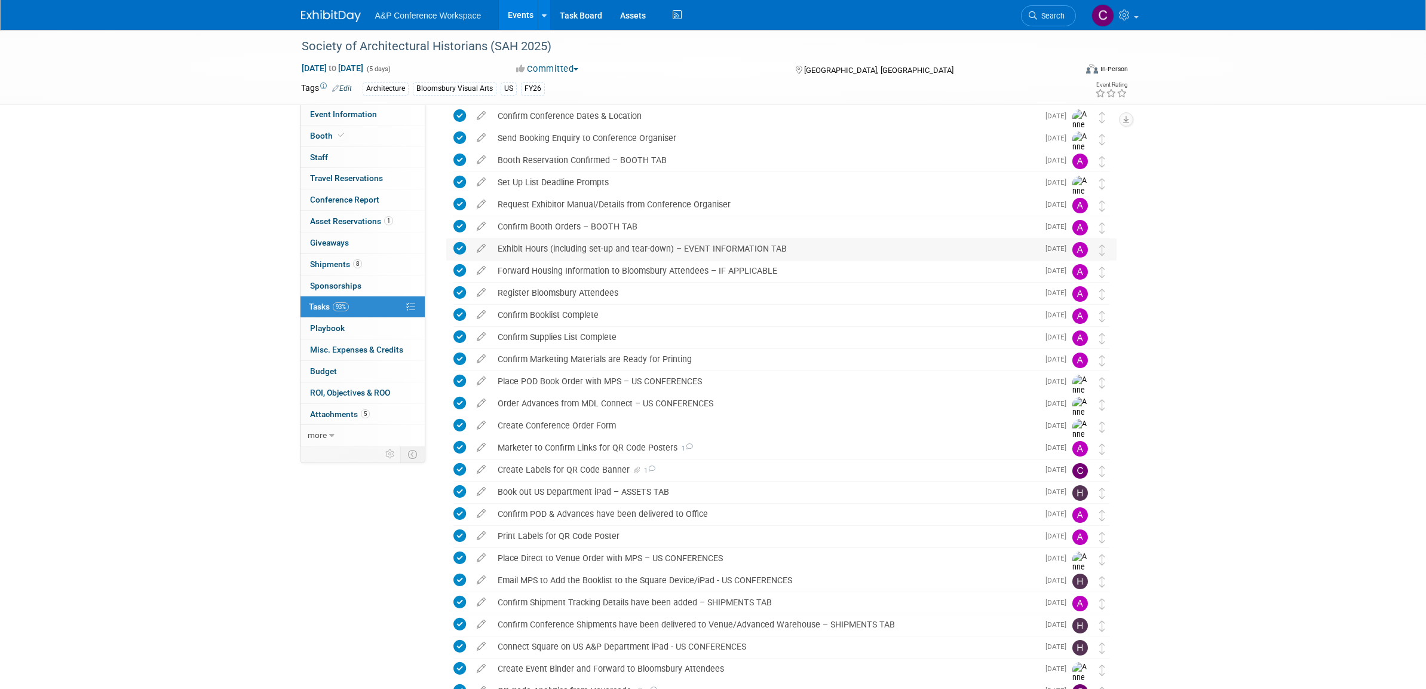
scroll to position [51, 0]
click at [593, 465] on div "Create Labels for QR Code Banner 1" at bounding box center [765, 467] width 547 height 20
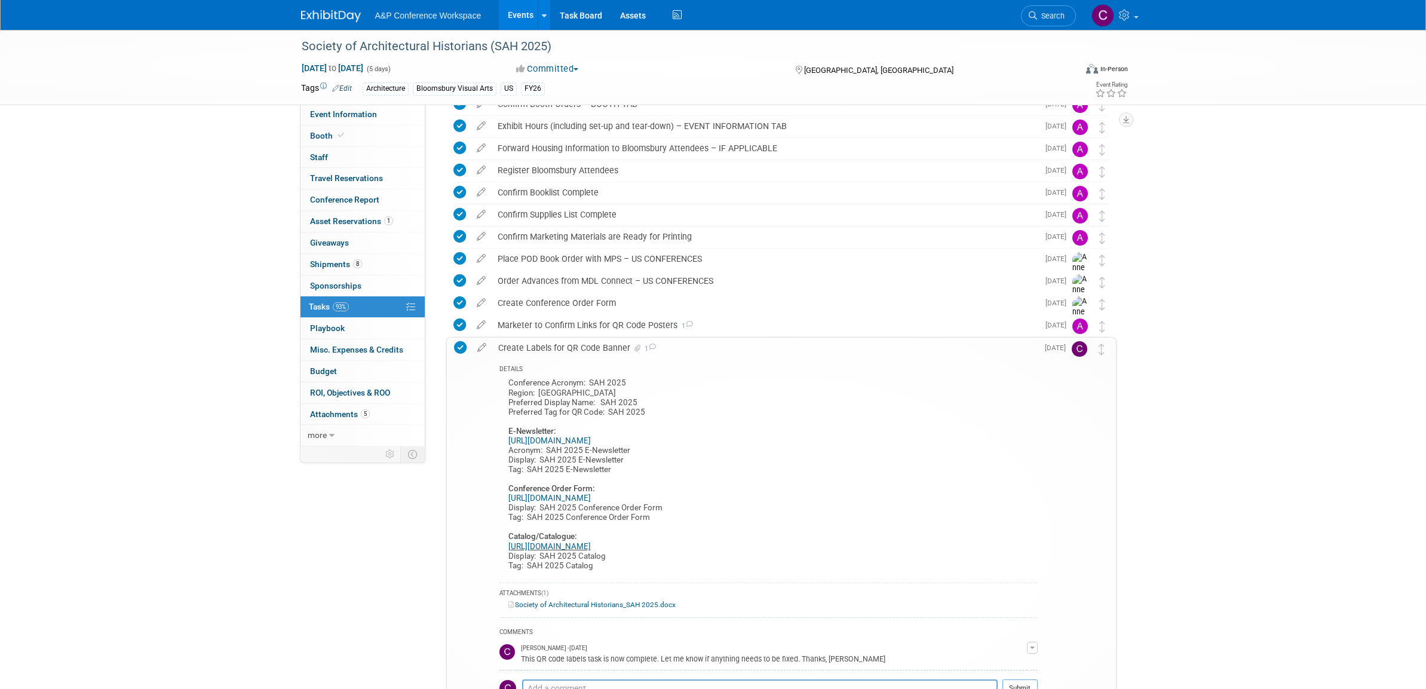
scroll to position [171, 0]
